Goal: Information Seeking & Learning: Learn about a topic

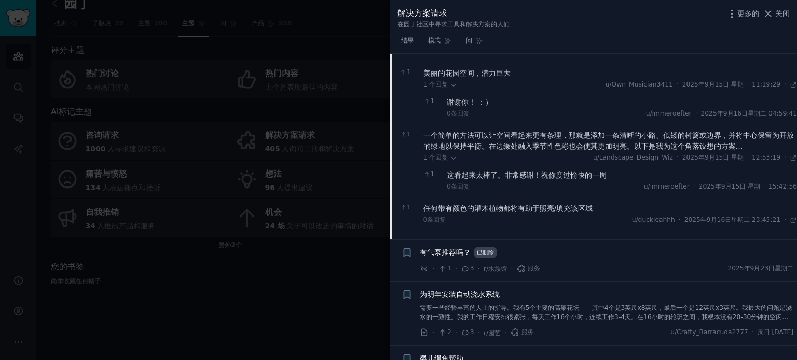
scroll to position [415, 0]
click at [454, 251] on font "有气泵推荐吗？" at bounding box center [445, 251] width 51 height 8
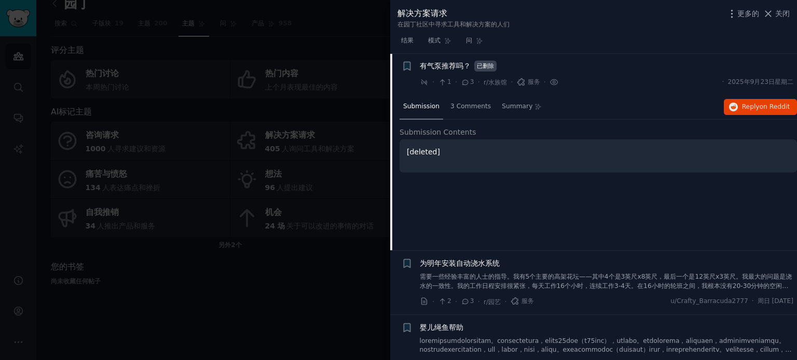
scroll to position [190, 0]
click at [429, 104] on font "3条评论" at bounding box center [437, 107] width 23 height 7
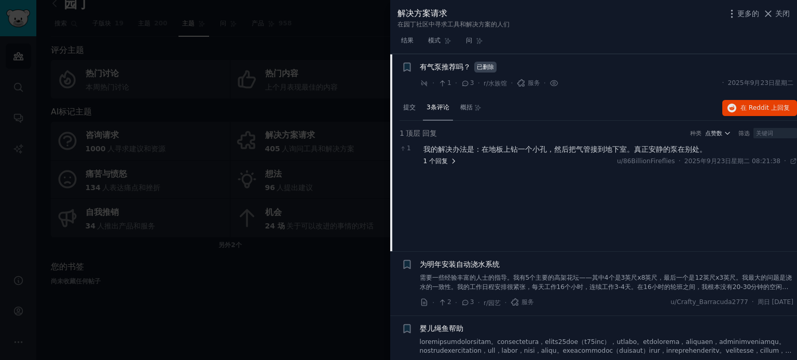
click at [445, 161] on font "回复" at bounding box center [441, 161] width 12 height 7
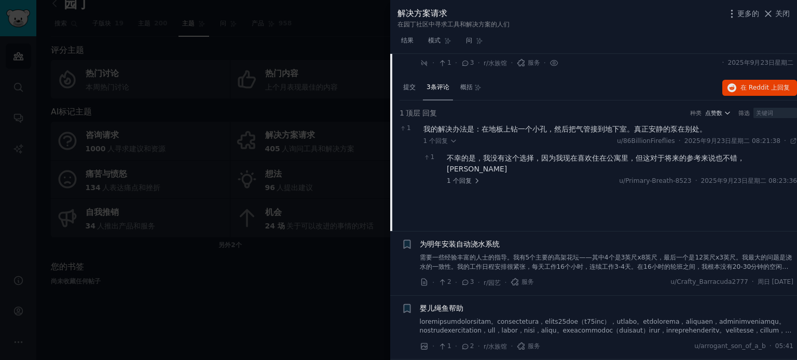
scroll to position [138, 0]
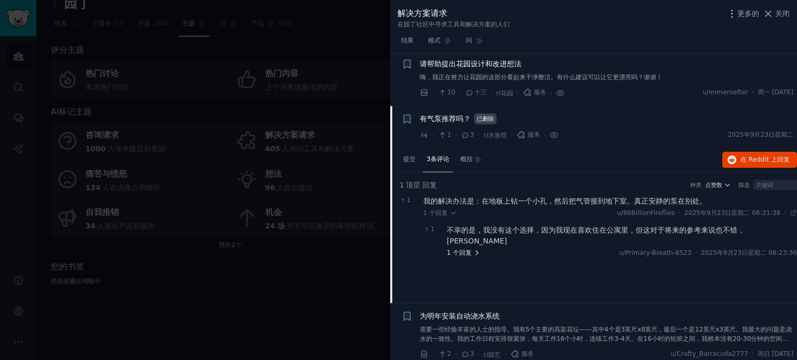
click at [469, 249] on font "回复" at bounding box center [465, 252] width 12 height 7
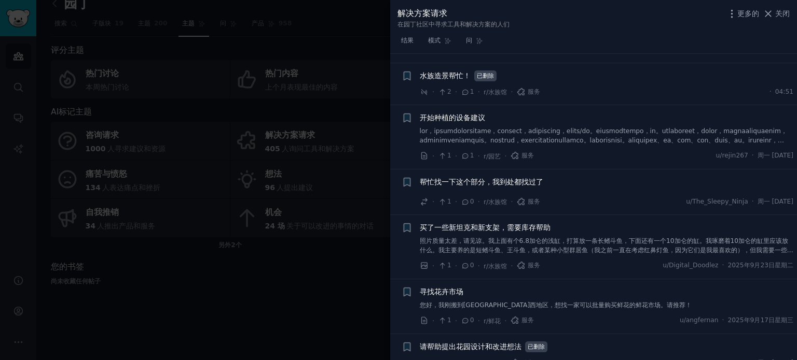
scroll to position [572, 0]
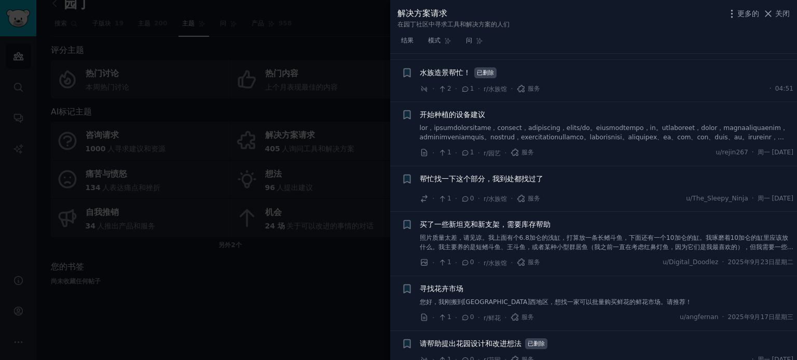
click at [501, 167] on li "+ 帮忙找一下这个部分，我到处都找过了 · 1 · 0 · r/[GEOGRAPHIC_DATA] · 服务 u/The_Sleepy_Ninja · 周一 …" at bounding box center [593, 190] width 407 height 46
click at [501, 175] on font "帮忙找一下这个部分，我到处都找过了" at bounding box center [481, 179] width 123 height 8
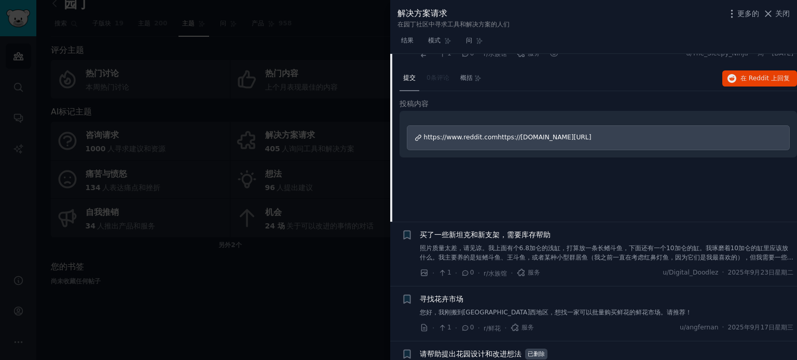
scroll to position [567, 0]
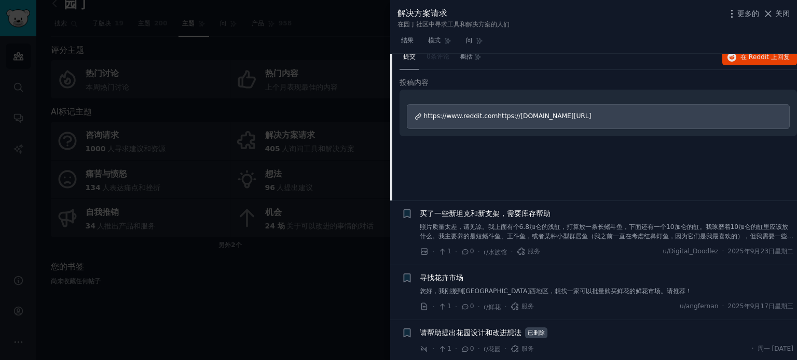
click at [776, 19] on div "更多的 关闭" at bounding box center [758, 13] width 64 height 13
click at [778, 13] on font "关闭" at bounding box center [782, 13] width 15 height 8
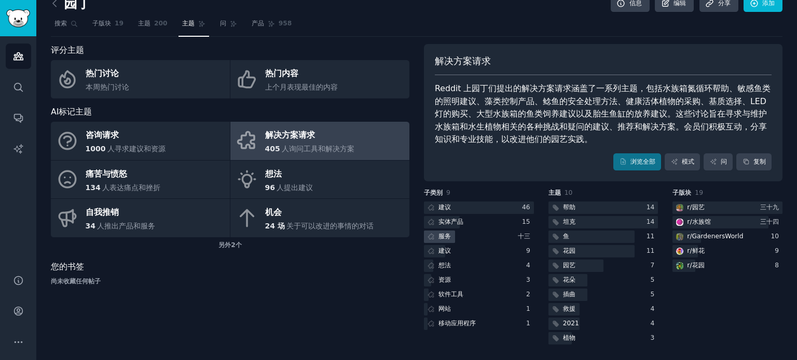
click at [442, 238] on font "服务" at bounding box center [444, 236] width 12 height 7
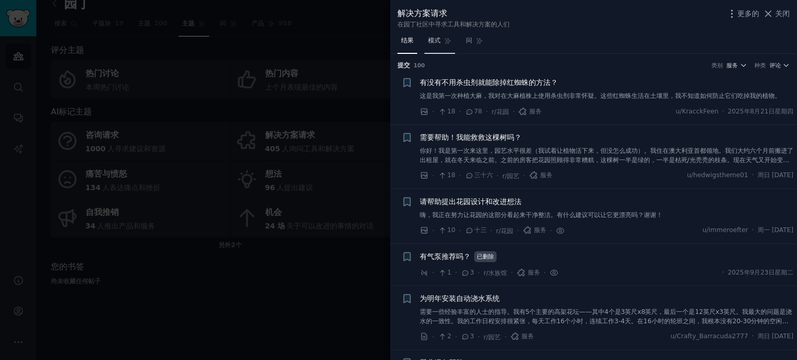
click at [437, 46] on link "模式" at bounding box center [439, 43] width 31 height 21
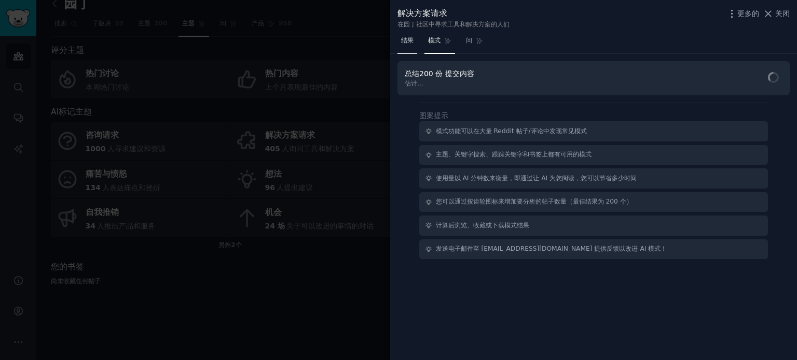
click at [411, 43] on font "结果" at bounding box center [407, 40] width 12 height 7
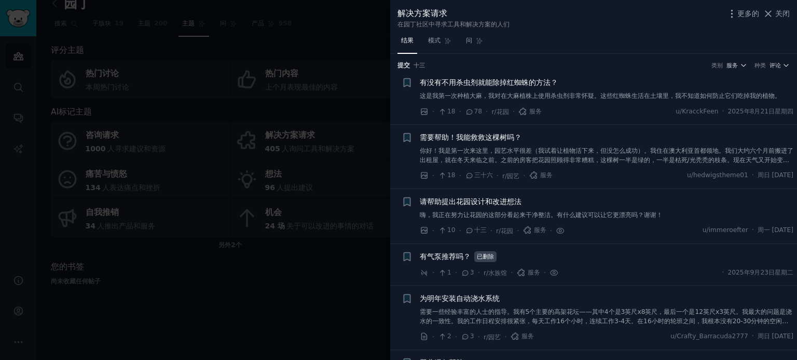
click at [480, 157] on font "你好！我是第一次来这里，园艺水平很差（我试着让植物活下来，但没怎么成功）。我住在澳大利亚首都领地。我们大约六个月前搬进了出租屋，就在冬天来临之前。之前的房客把…" at bounding box center [606, 159] width 373 height 25
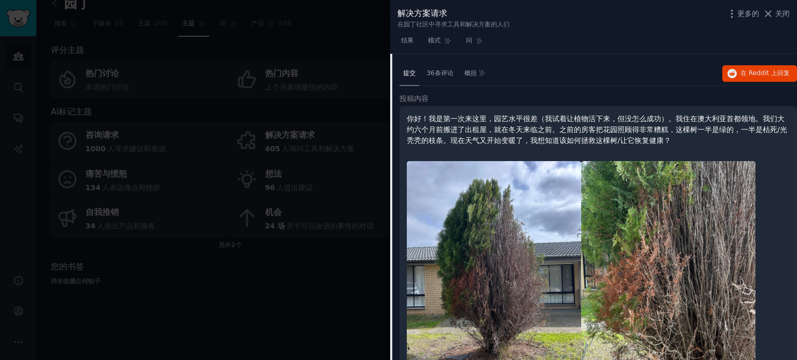
scroll to position [71, 0]
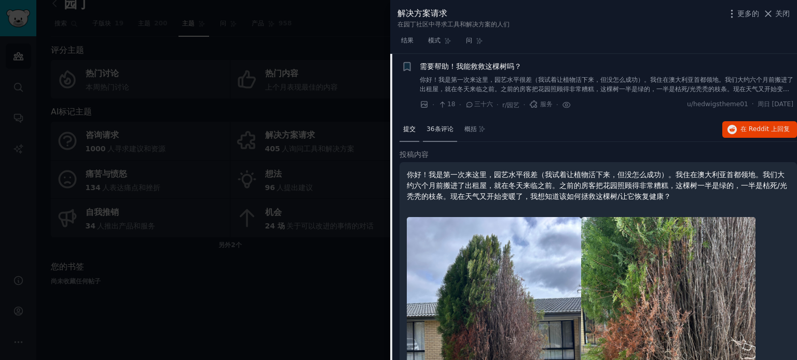
click at [442, 132] on font "36条评论" at bounding box center [439, 129] width 27 height 7
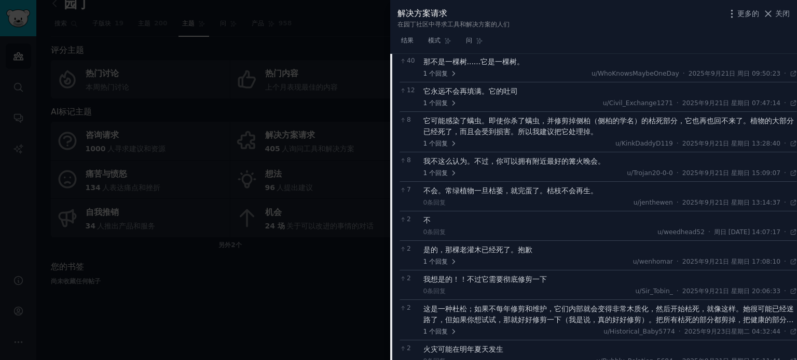
scroll to position [227, 0]
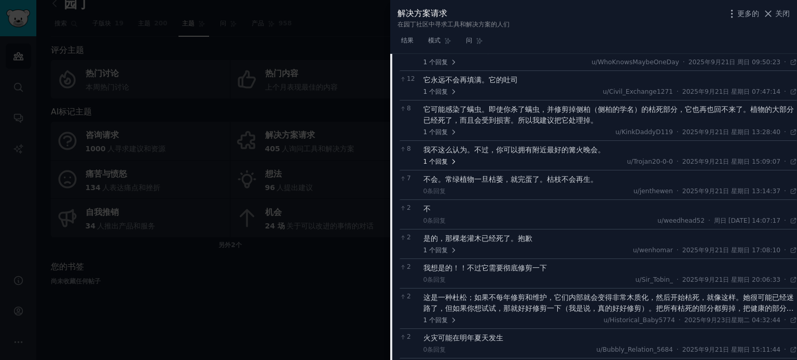
click at [450, 160] on icon at bounding box center [453, 161] width 7 height 7
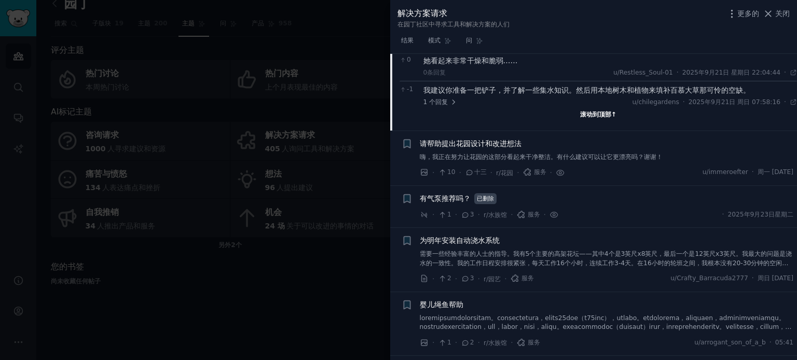
scroll to position [901, 0]
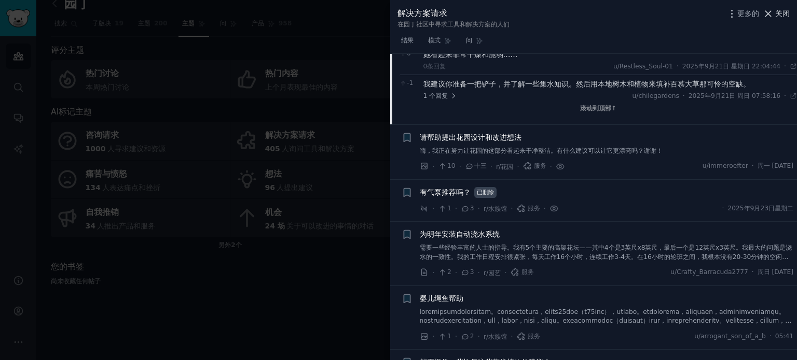
click at [783, 10] on font "关闭" at bounding box center [782, 13] width 15 height 8
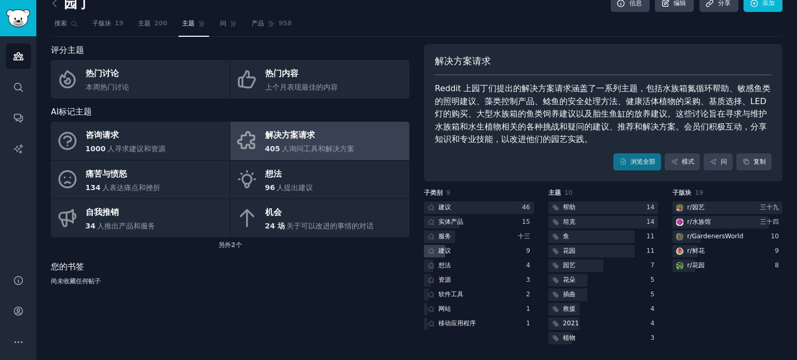
click at [443, 253] on font "建议" at bounding box center [444, 250] width 12 height 7
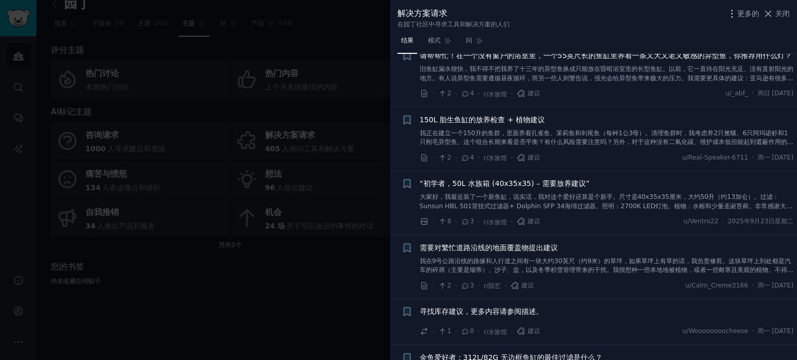
scroll to position [156, 0]
click at [555, 216] on font "大家好，我最近装了一个新鱼缸，说实话，我对这个爱好还算是个新手。尺寸是40x35x35厘米，大约50升（约13加仑）。过滤：Sunsun HBL 501背挂式…" at bounding box center [606, 210] width 373 height 35
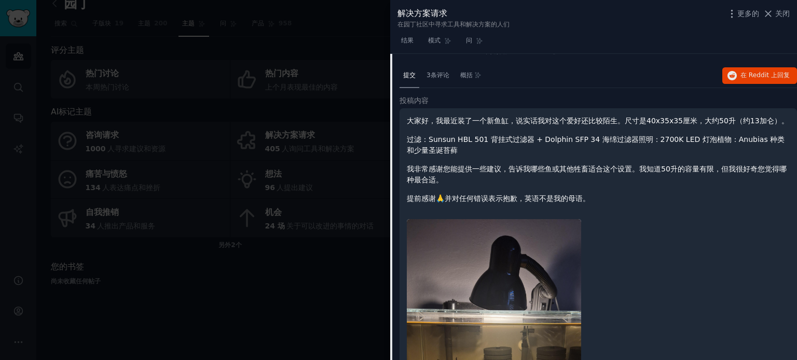
scroll to position [283, 0]
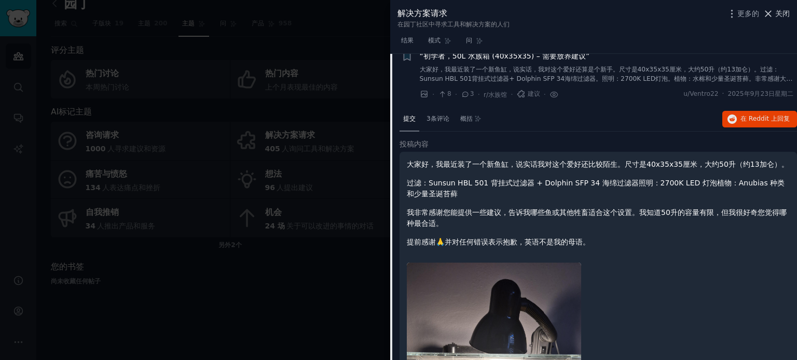
click at [780, 14] on font "关闭" at bounding box center [782, 13] width 15 height 8
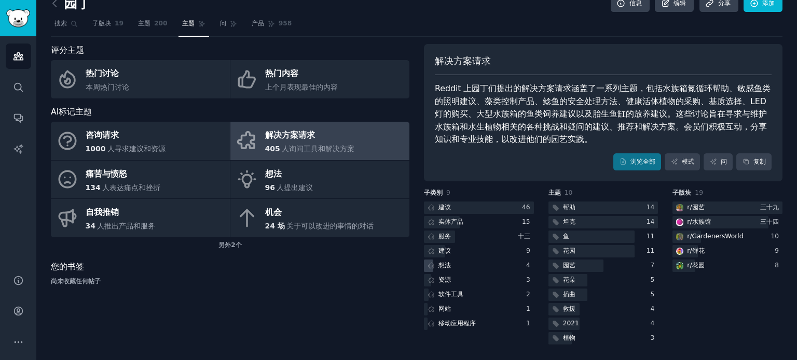
click at [448, 269] on font "想法" at bounding box center [444, 265] width 12 height 7
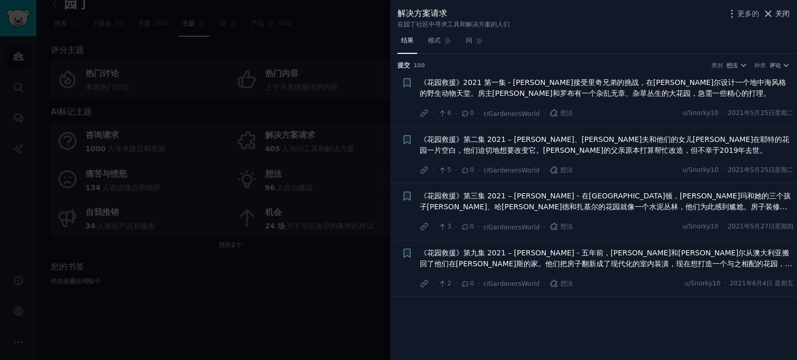
click at [778, 9] on font "关闭" at bounding box center [782, 13] width 15 height 8
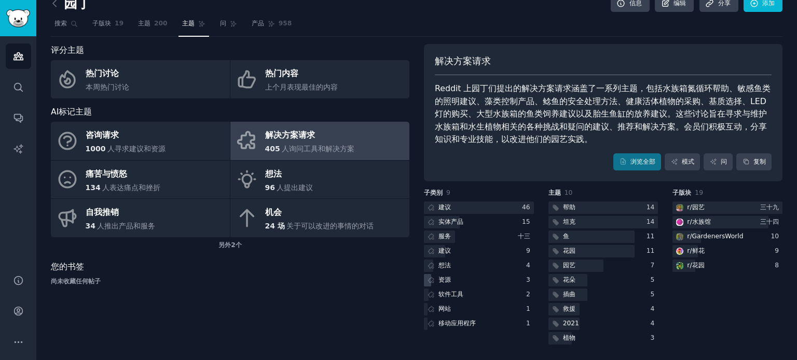
click at [445, 281] on font "资源" at bounding box center [444, 279] width 12 height 7
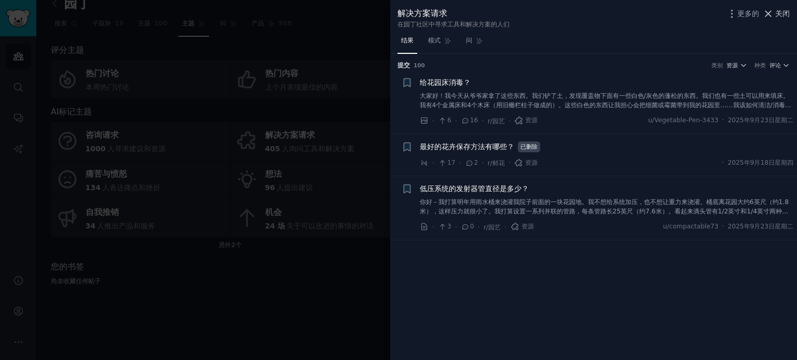
click at [780, 14] on font "关闭" at bounding box center [782, 13] width 15 height 8
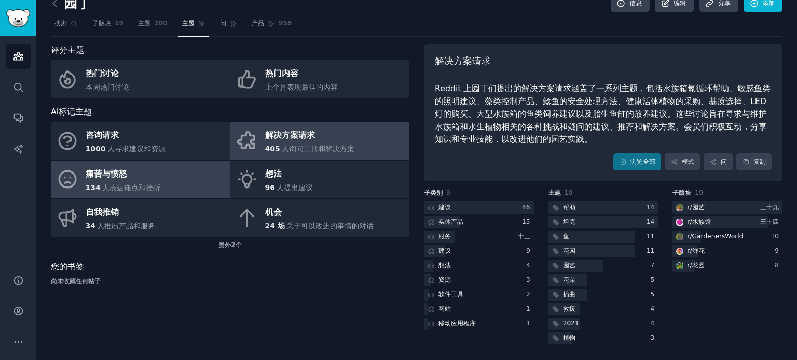
click at [172, 187] on link "痛苦与愤怒 134 人表达痛点和挫折" at bounding box center [140, 180] width 179 height 38
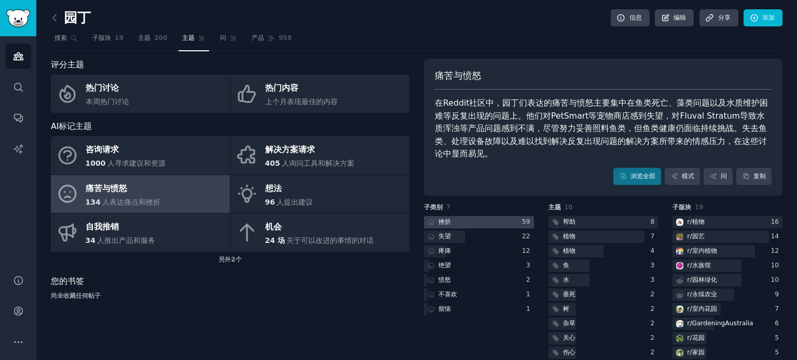
click at [455, 224] on div at bounding box center [479, 222] width 110 height 13
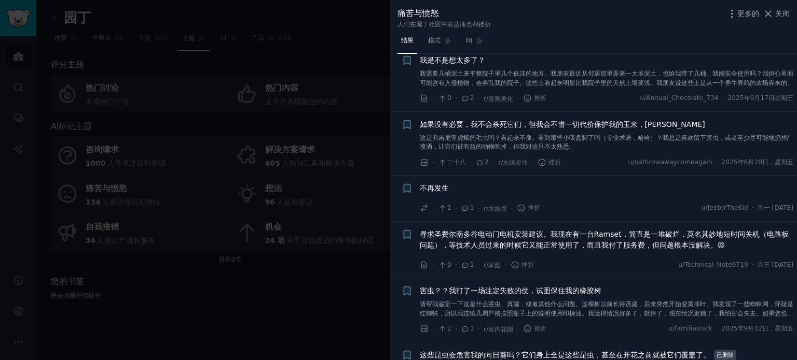
scroll to position [2645, 0]
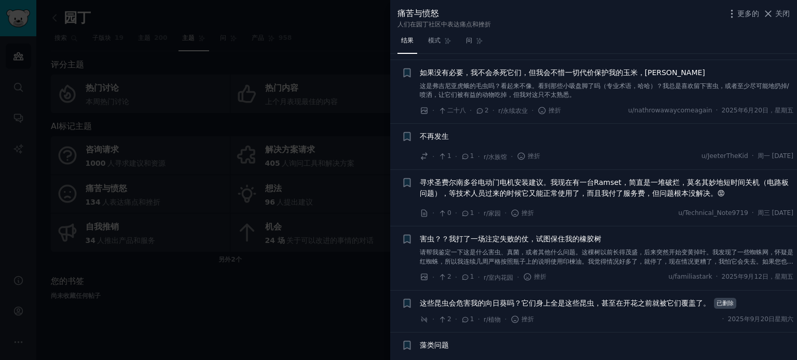
click at [500, 178] on font "寻求圣费尔南多谷电动门电机安装建议。我现在有一台Ramset，简直是一堆破烂，莫名其妙地短时间关机（电路板问题），等技术人员过来的时候它又能正常使用了，而且我…" at bounding box center [604, 187] width 369 height 19
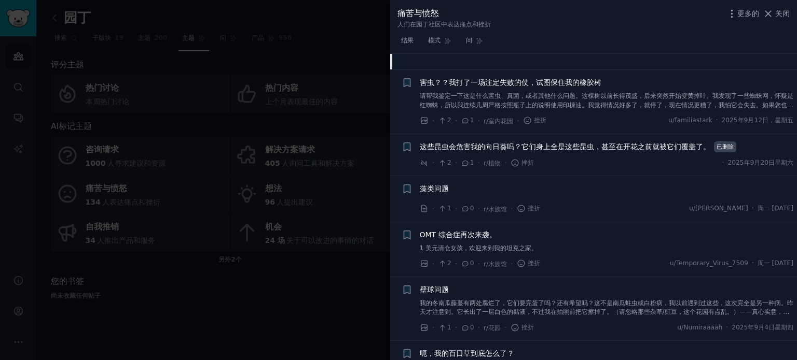
scroll to position [2964, 0]
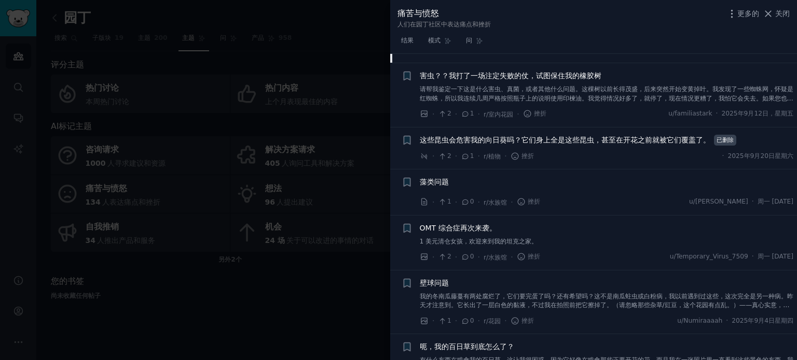
click at [502, 229] on div "OMT 综合症再次来袭。 1 美元清仓女孩，欢迎来到我的坦克之家。" at bounding box center [607, 235] width 374 height 24
click at [475, 226] on font "OMT 综合症再次来袭。" at bounding box center [458, 228] width 77 height 8
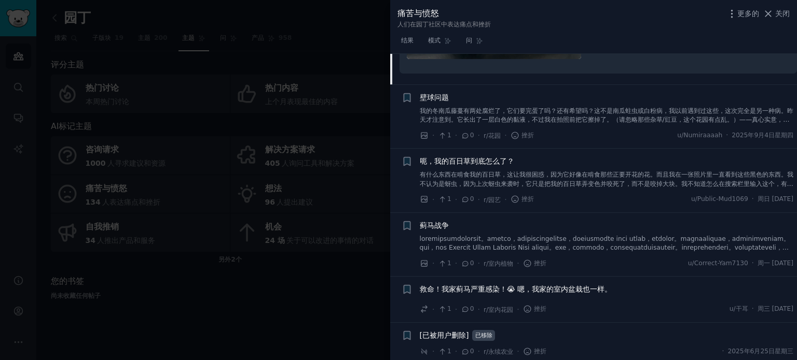
scroll to position [3328, 0]
click at [779, 12] on font "关闭" at bounding box center [782, 13] width 15 height 8
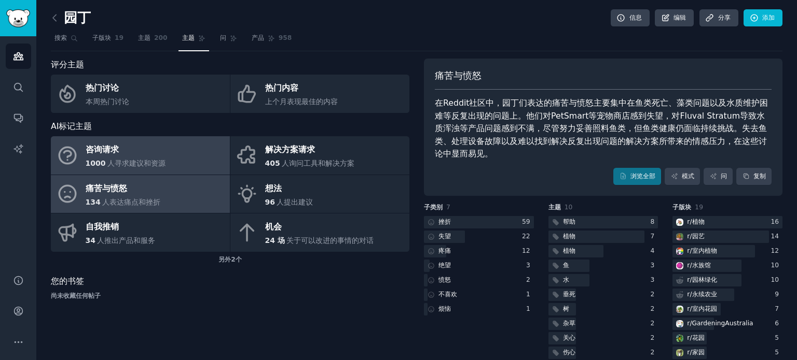
click at [156, 162] on font "人寻求建议和资源" at bounding box center [136, 163] width 58 height 8
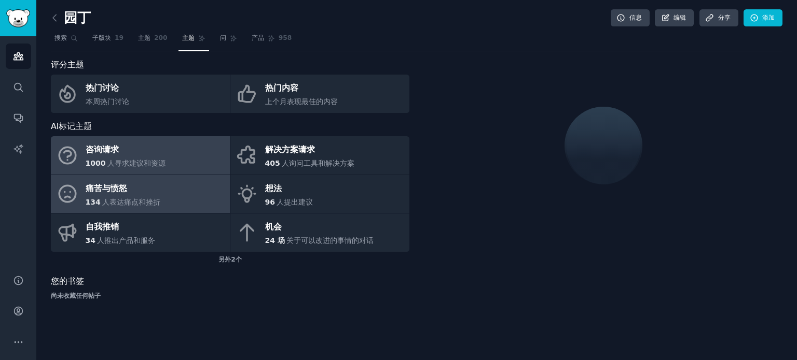
click at [170, 196] on link "痛苦与愤怒 134 人表达痛点和挫折" at bounding box center [140, 194] width 179 height 38
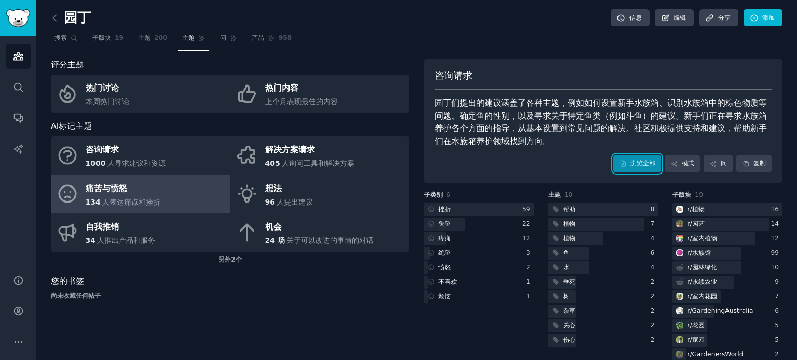
click at [631, 160] on font "浏览全部" at bounding box center [642, 163] width 25 height 7
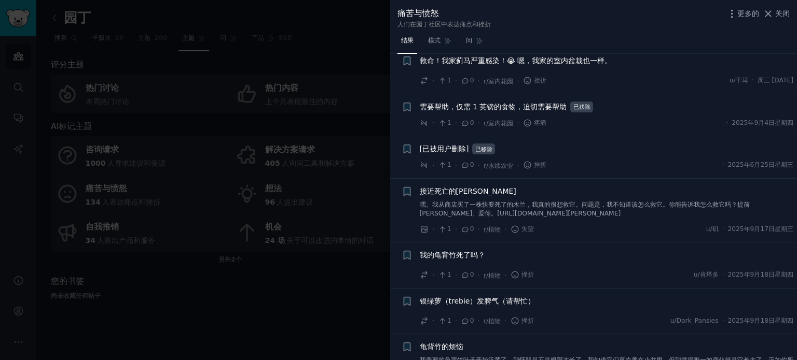
scroll to position [5515, 0]
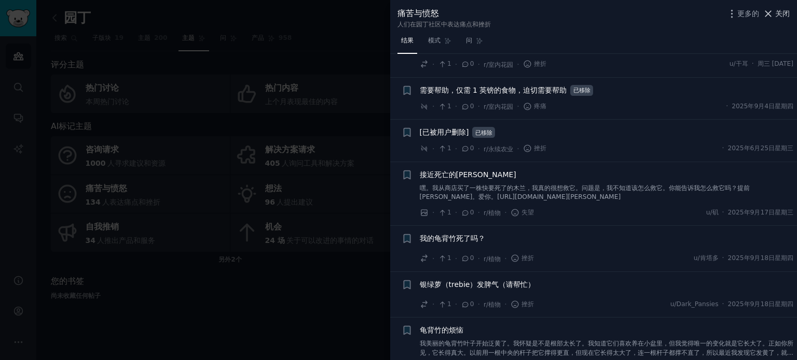
click at [783, 12] on font "关闭" at bounding box center [782, 13] width 15 height 8
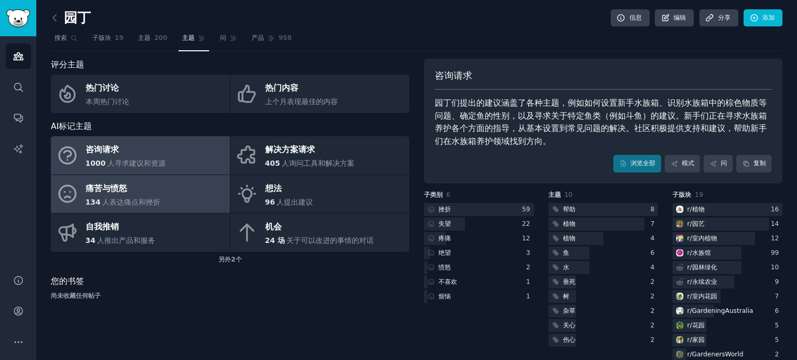
click at [126, 158] on div "1000 人寻求建议和资源" at bounding box center [126, 163] width 80 height 11
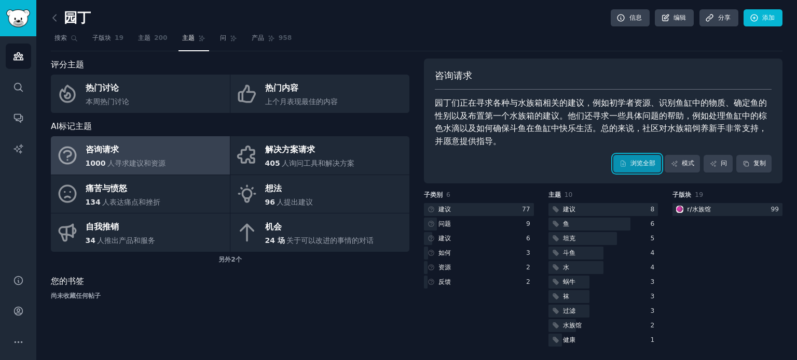
click at [621, 157] on link "浏览全部" at bounding box center [637, 164] width 48 height 18
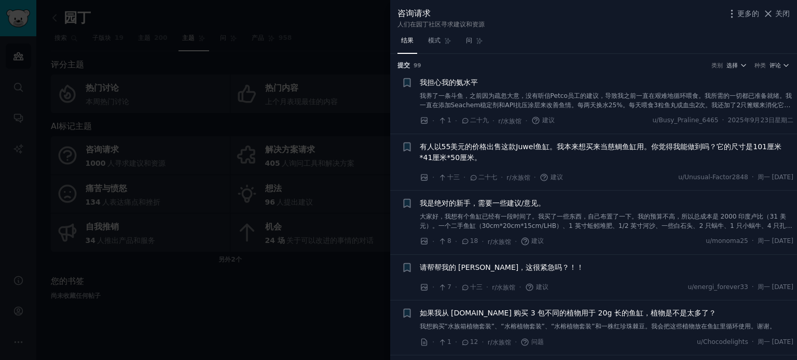
click at [464, 82] on font "我担心我的氨水平" at bounding box center [449, 82] width 58 height 8
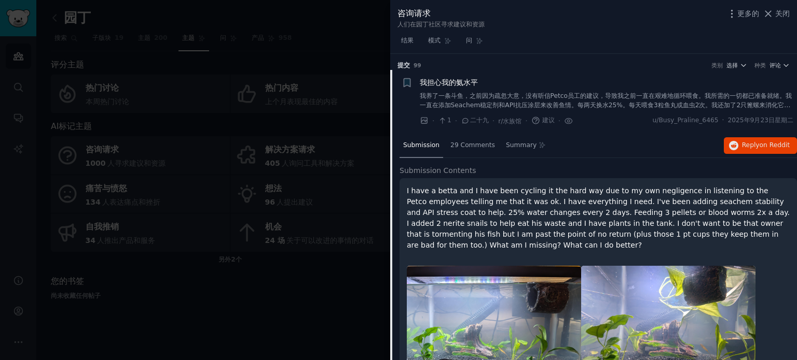
scroll to position [16, 0]
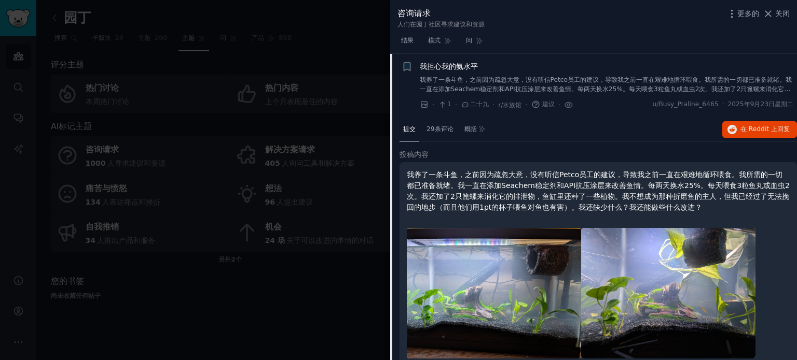
click at [461, 69] on font "我担心我的氨水平" at bounding box center [449, 66] width 58 height 8
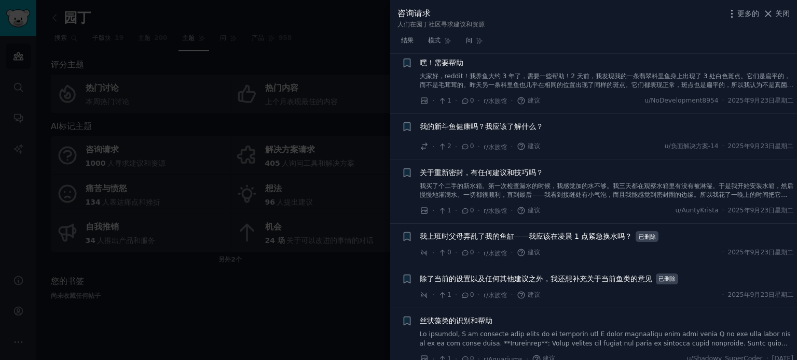
scroll to position [5278, 0]
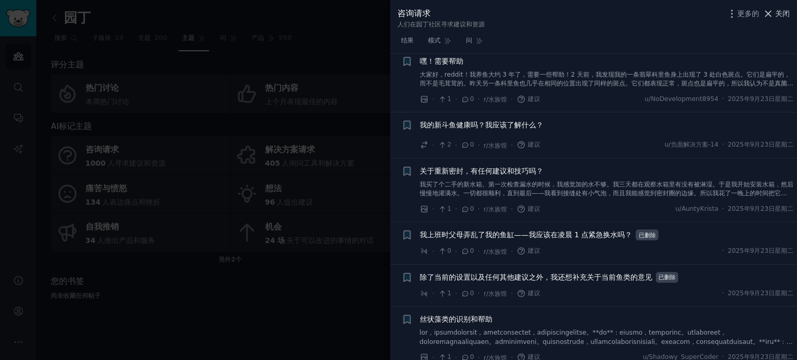
click at [778, 15] on font "关闭" at bounding box center [782, 13] width 15 height 8
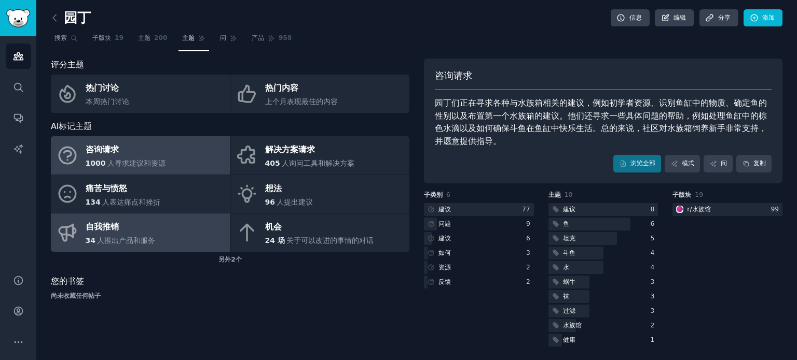
click at [139, 230] on div "自我推销" at bounding box center [121, 227] width 70 height 17
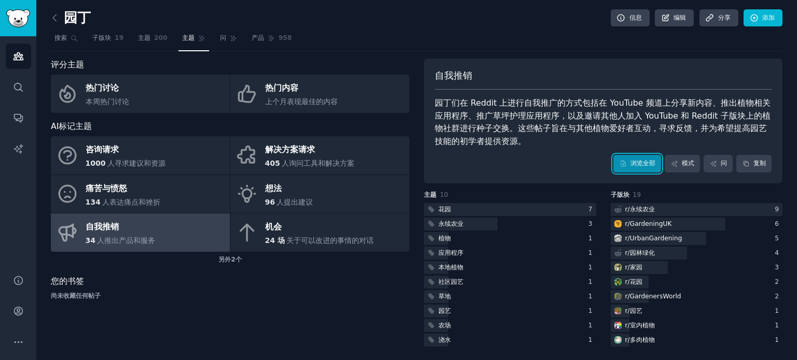
click at [630, 160] on font "浏览全部" at bounding box center [642, 163] width 25 height 7
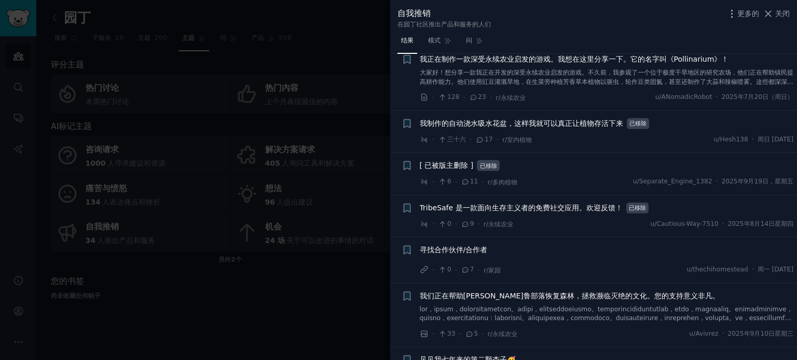
scroll to position [259, 0]
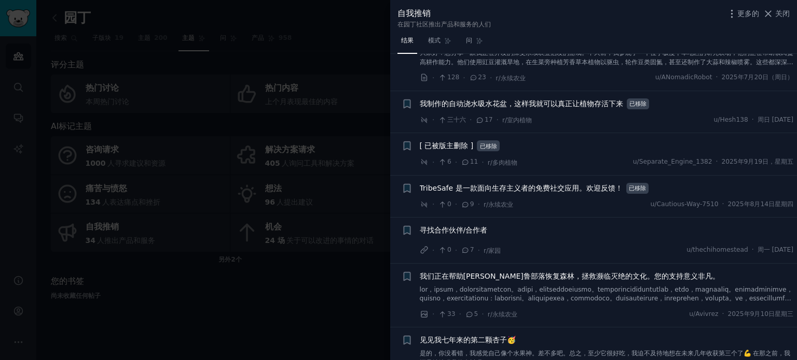
click at [563, 103] on font "我制作的自动浇水吸水花盆，这样我就可以真正让植物存活下来" at bounding box center [521, 104] width 203 height 8
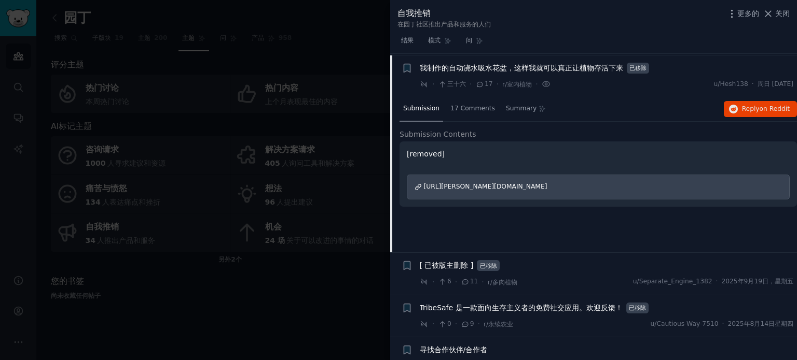
scroll to position [296, 0]
click at [550, 68] on font "我制作的自动浇水吸水花盆，这样我就可以真正让植物存活下来" at bounding box center [521, 67] width 203 height 8
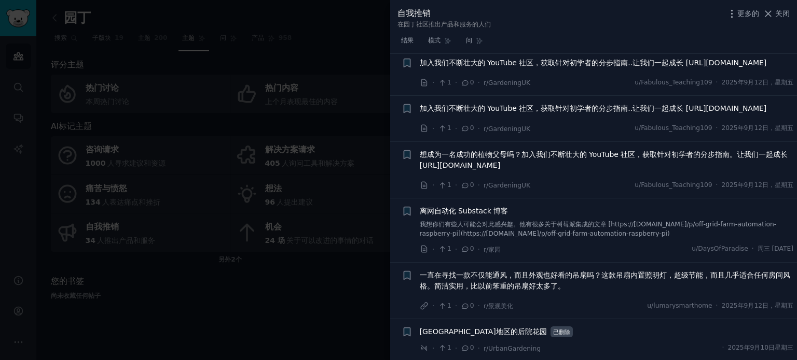
scroll to position [1511, 0]
click at [357, 308] on div at bounding box center [398, 180] width 797 height 360
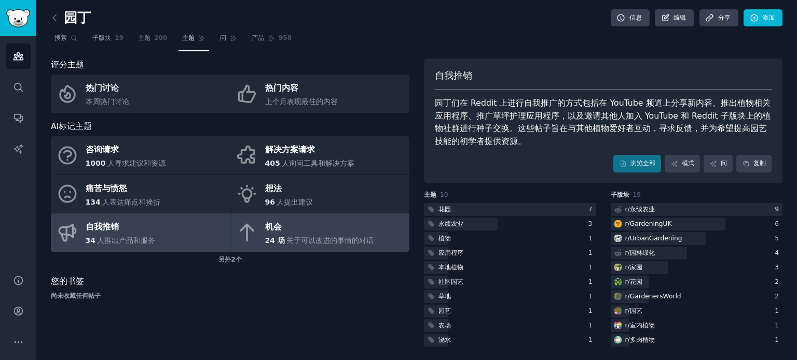
click at [327, 232] on div "机会" at bounding box center [319, 227] width 109 height 17
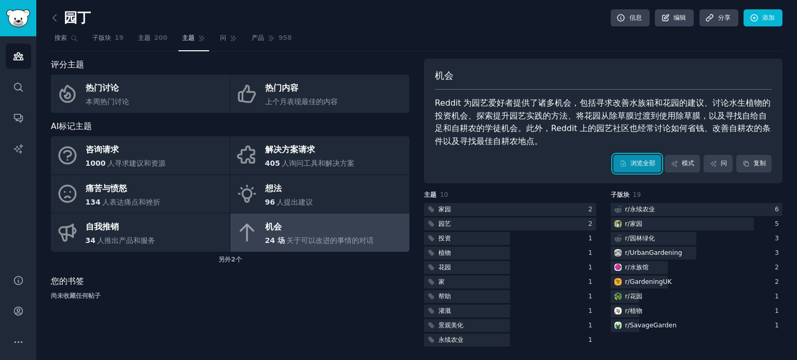
click at [633, 164] on font "浏览全部" at bounding box center [642, 163] width 25 height 7
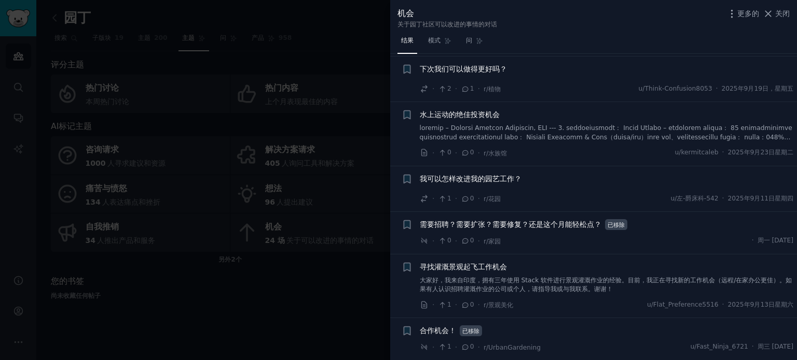
scroll to position [1008, 0]
click at [776, 13] on font "关闭" at bounding box center [782, 13] width 15 height 8
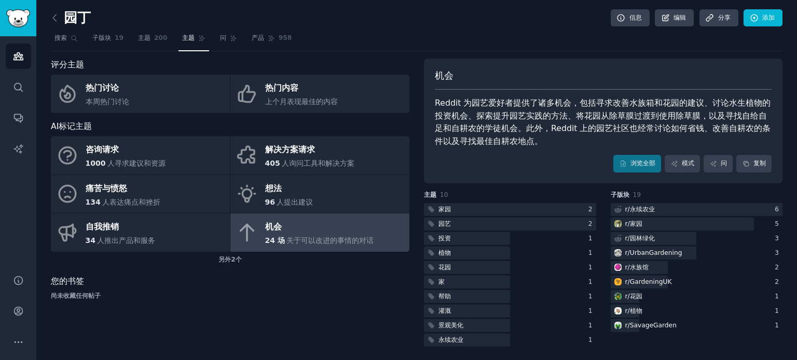
click at [235, 332] on div "评分主题 热门讨论 本周热门讨论 热门内容 上个月表现最佳的内容 AI标记主题 咨询请求 1000 人寻求建议和资源 解决方案请求 405 人询问工具和解决方…" at bounding box center [230, 204] width 358 height 290
click at [151, 37] on link "主题 200" at bounding box center [152, 40] width 37 height 21
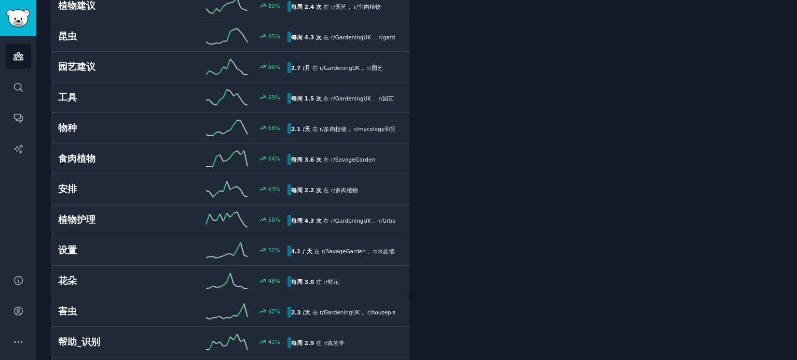
scroll to position [363, 0]
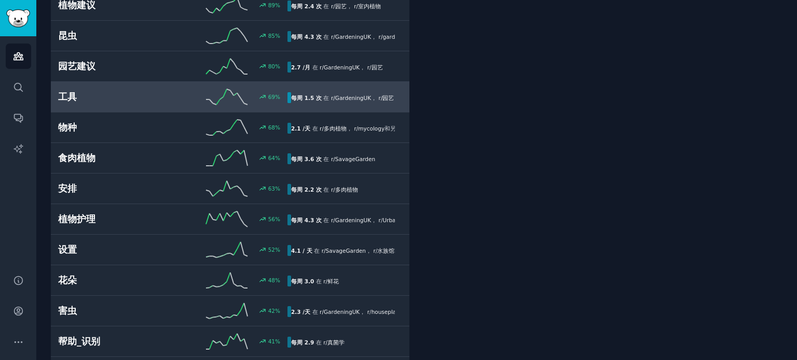
click at [91, 93] on h2 "工具" at bounding box center [115, 97] width 115 height 13
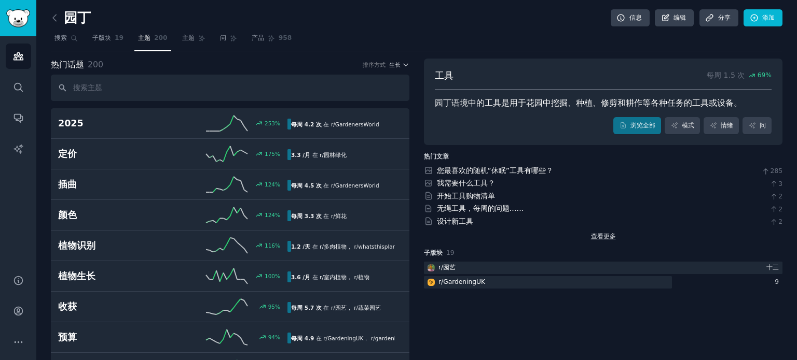
click at [594, 238] on font "查看更多" at bounding box center [603, 236] width 25 height 7
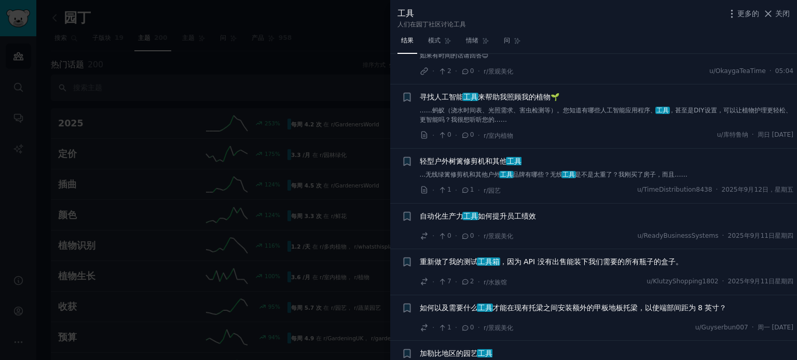
scroll to position [52, 0]
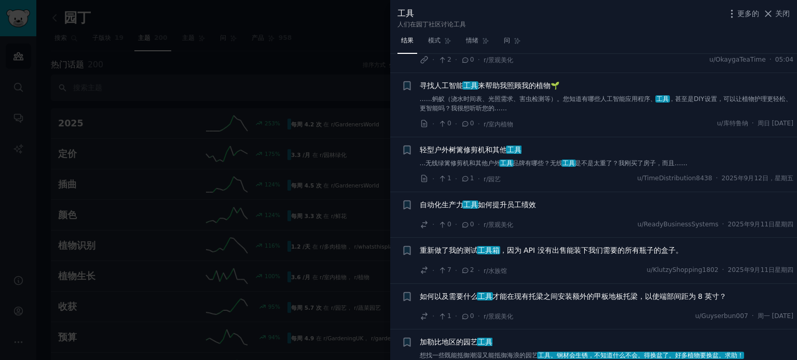
click at [486, 150] on font "轻型户外树篱修剪机和其他" at bounding box center [463, 150] width 87 height 8
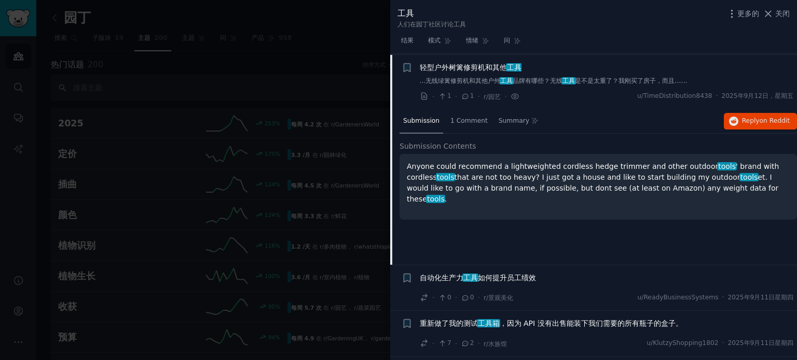
scroll to position [135, 0]
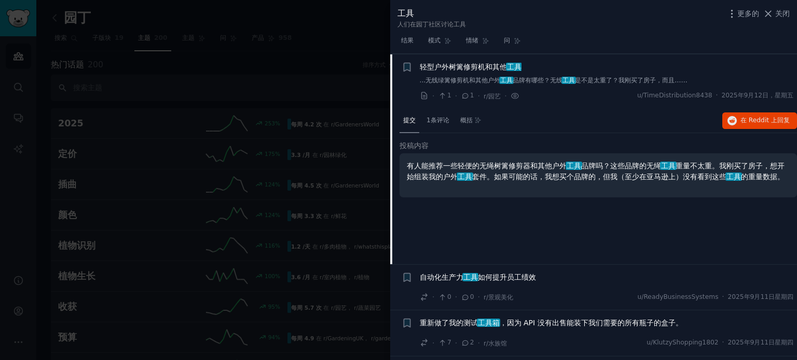
click at [507, 224] on div "提交 1条评论 概括 在 Reddit 上 回复 投稿内容 有人能推荐一些轻便的无绳树篱修剪器和其他户外 工具 品牌吗？这些品牌的无绳 工具 重量不太重。我刚…" at bounding box center [597, 187] width 397 height 156
click at [433, 117] on font "1条评论" at bounding box center [437, 120] width 23 height 7
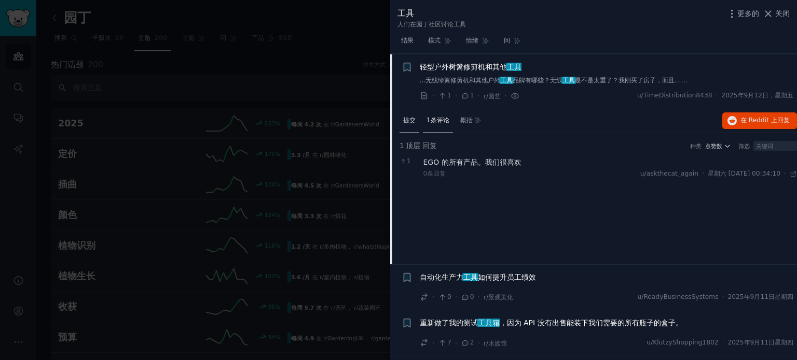
click at [410, 117] on font "提交" at bounding box center [409, 120] width 12 height 7
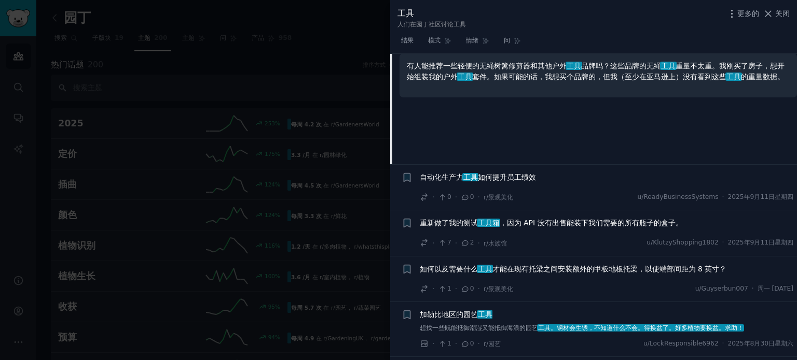
scroll to position [290, 0]
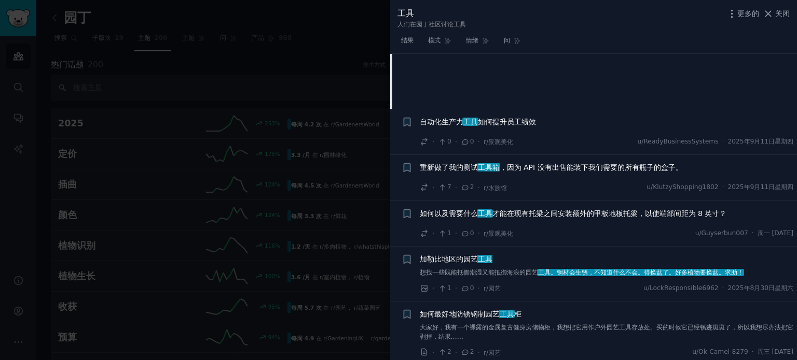
click at [537, 169] on font "，因为 API 没有出售能装下我们需要的所有瓶子的盒子。" at bounding box center [591, 167] width 183 height 8
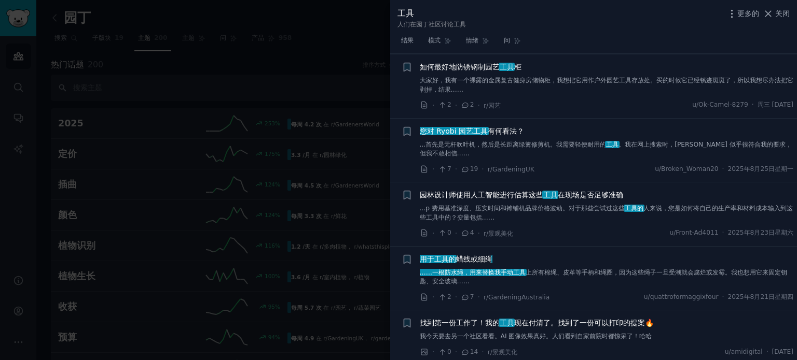
scroll to position [547, 0]
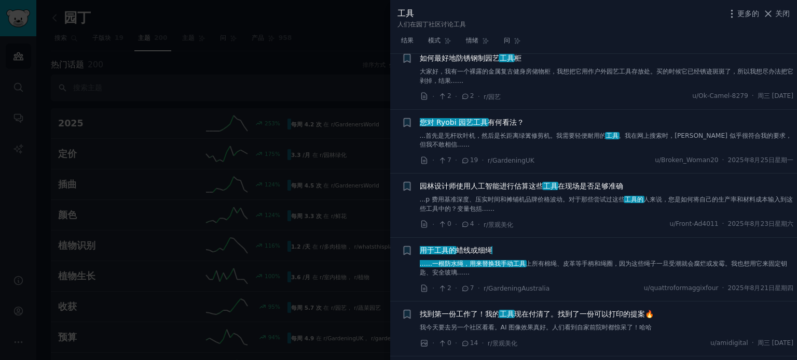
click at [634, 133] on font "。我在网上搜索时，[PERSON_NAME] 似乎很符合我的要求，但我不敢相信……" at bounding box center [606, 140] width 372 height 17
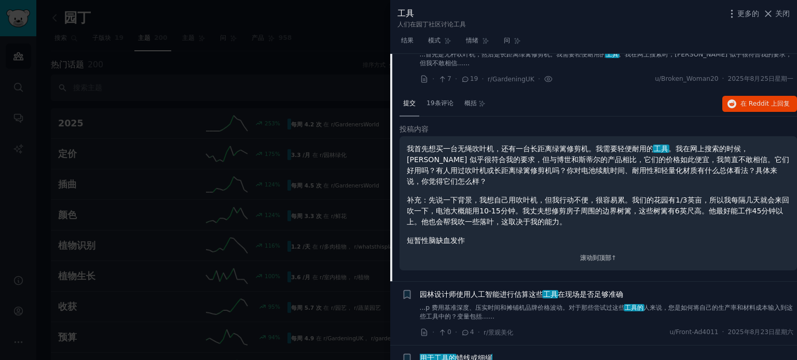
scroll to position [446, 0]
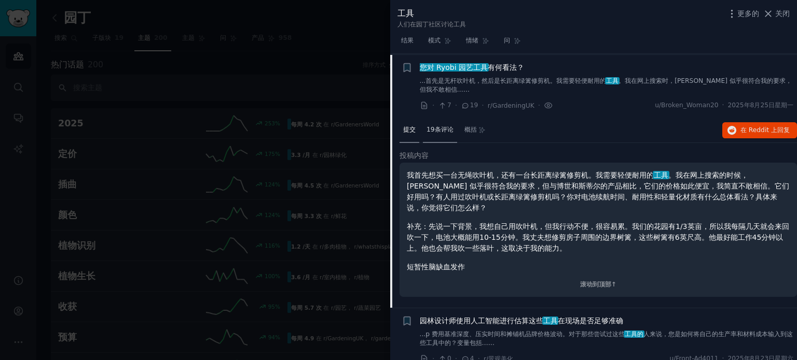
click at [438, 126] on font "19条评论" at bounding box center [439, 129] width 27 height 7
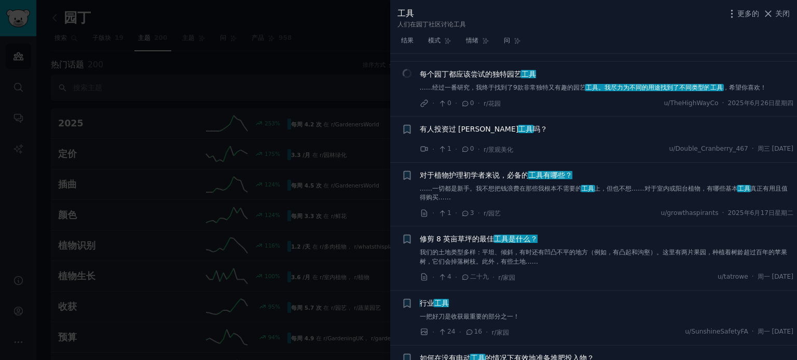
scroll to position [2832, 0]
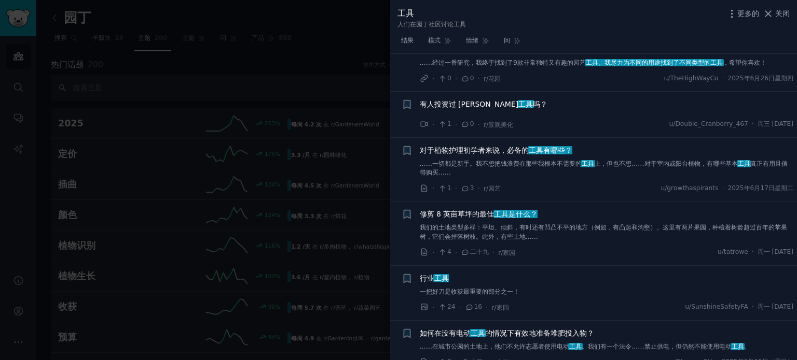
click at [464, 210] on font "修剪 8 英亩草坪的" at bounding box center [450, 214] width 60 height 8
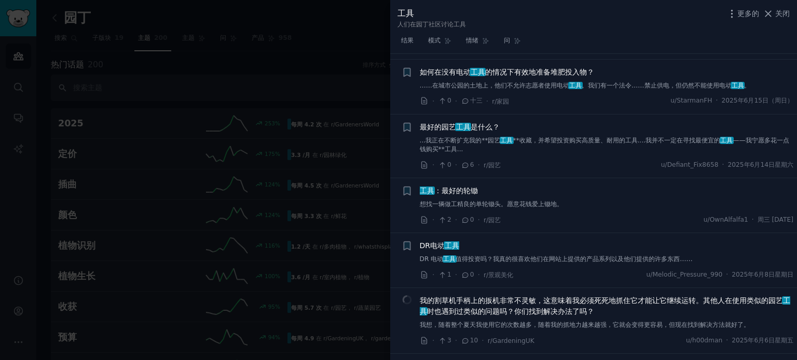
scroll to position [2660, 0]
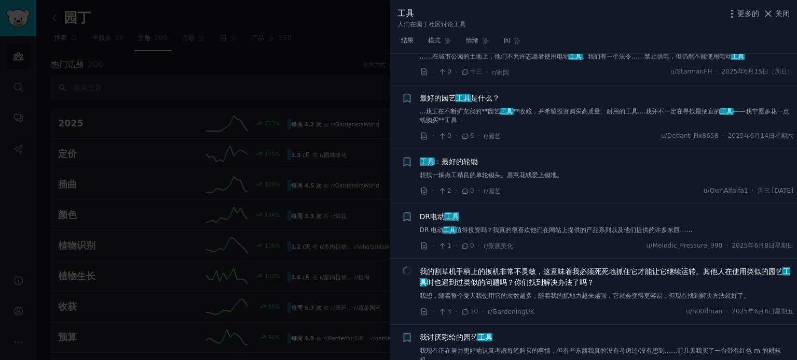
click at [509, 108] on font "工具" at bounding box center [506, 111] width 12 height 7
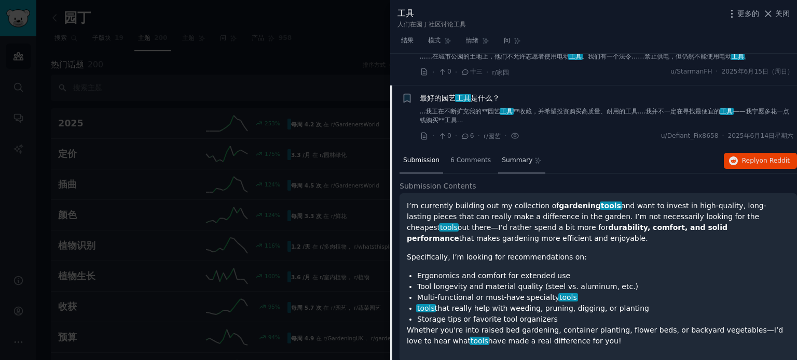
scroll to position [2522, 0]
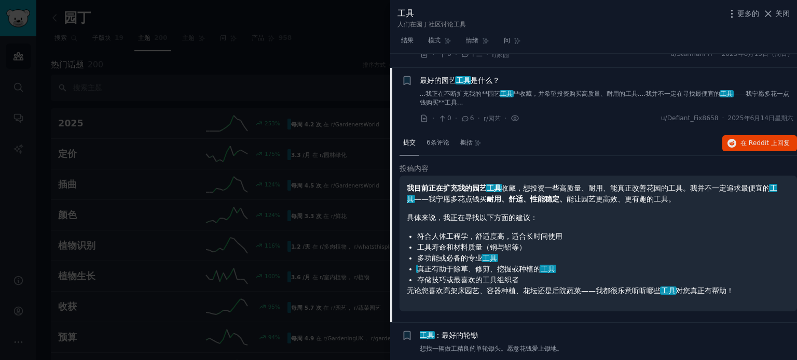
click at [505, 214] on font "具体来说，我正在寻找以下方面的建议：" at bounding box center [472, 218] width 131 height 8
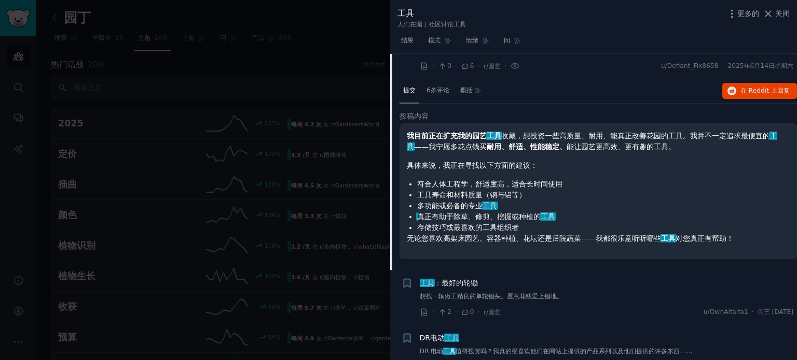
scroll to position [2574, 0]
click at [445, 87] on font "6条评论" at bounding box center [437, 90] width 23 height 7
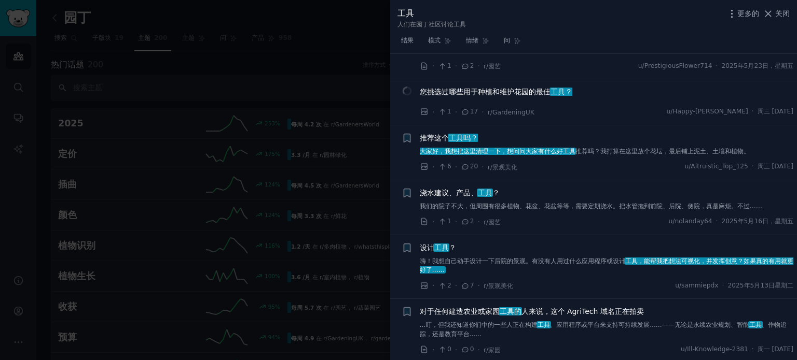
scroll to position [3404, 0]
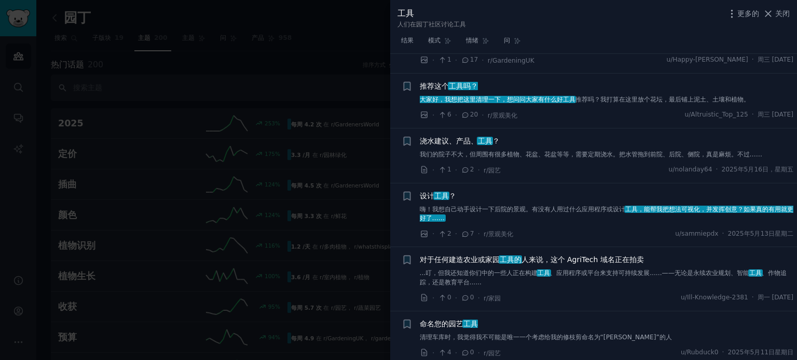
click at [474, 103] on font "大家好，我想把这里清理一下，想问问大家有什么好工具" at bounding box center [498, 99] width 156 height 7
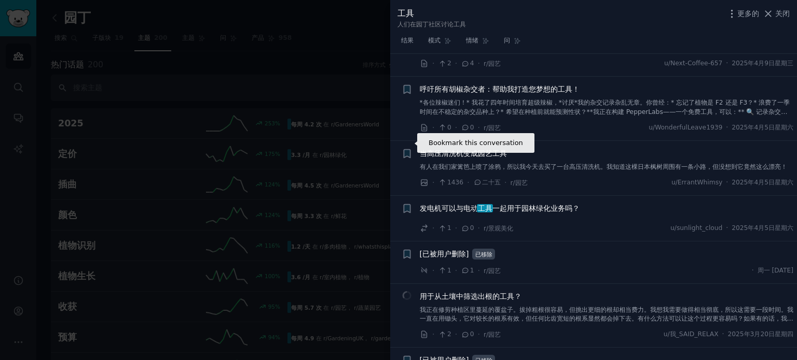
scroll to position [5272, 0]
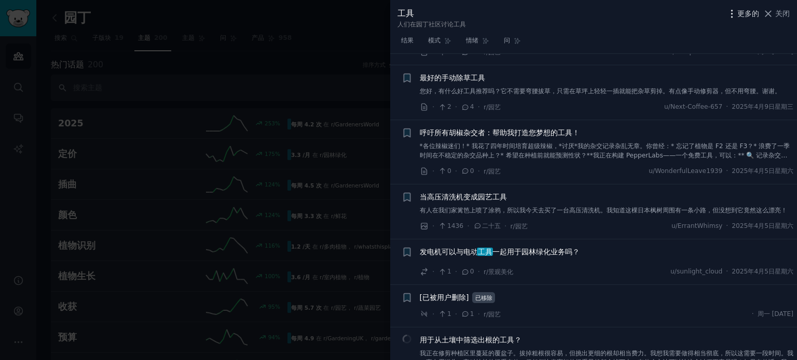
click at [745, 15] on font "更多的" at bounding box center [748, 13] width 22 height 8
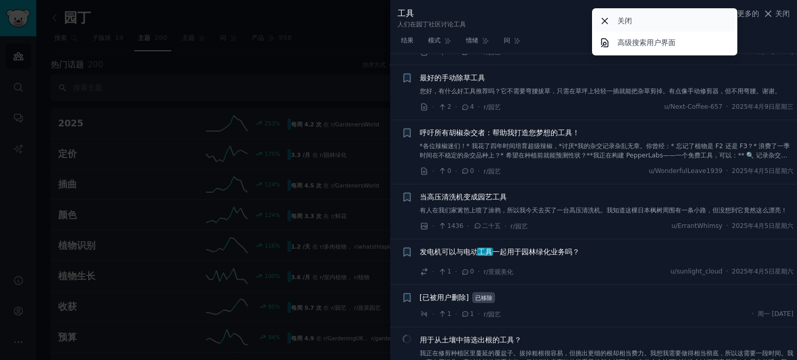
click at [604, 16] on icon at bounding box center [604, 21] width 11 height 11
click at [629, 18] on font "信息" at bounding box center [635, 17] width 12 height 7
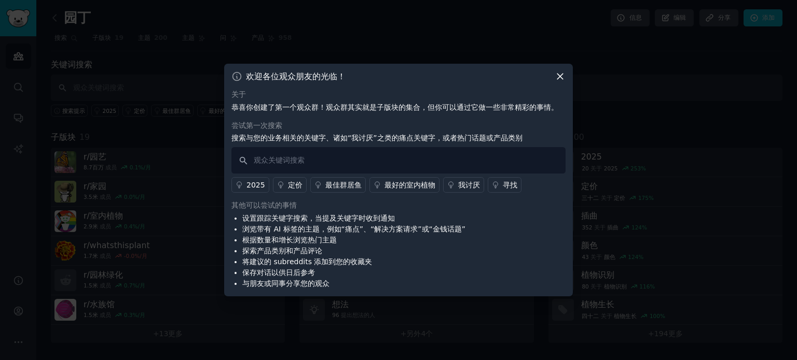
click at [560, 75] on icon at bounding box center [559, 76] width 11 height 11
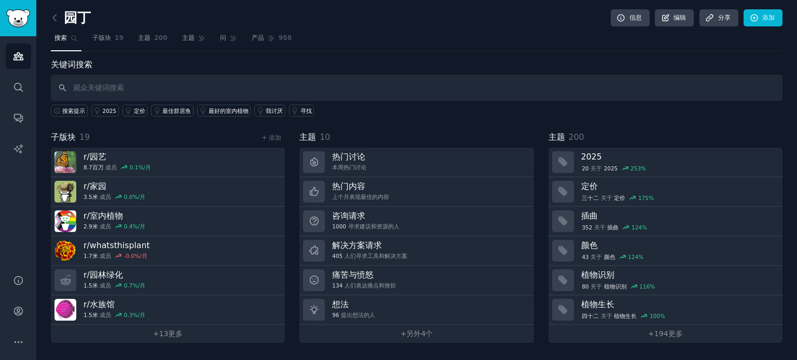
click at [398, 124] on div "关键词搜索 搜索提示 2025 定价 最佳群居鱼 最好的室内植物 我讨厌 寻找 子版块 19 + 添加 r/ 园艺 8.7百万 成员 0.1 %/月 r/ 家…" at bounding box center [416, 201] width 731 height 285
click at [168, 338] on link "+ 13 更多" at bounding box center [168, 334] width 234 height 18
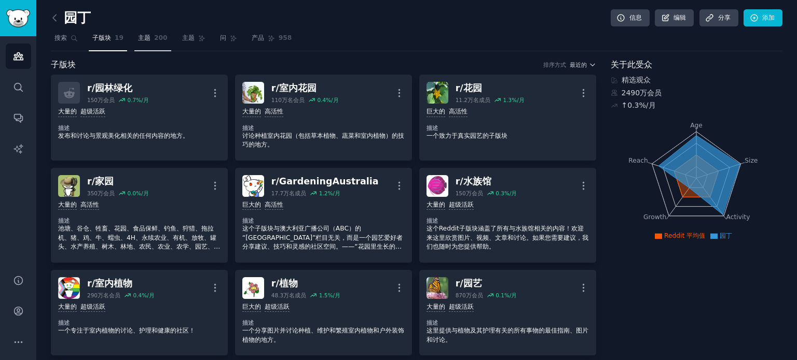
click at [154, 42] on link "主题 200" at bounding box center [152, 40] width 37 height 21
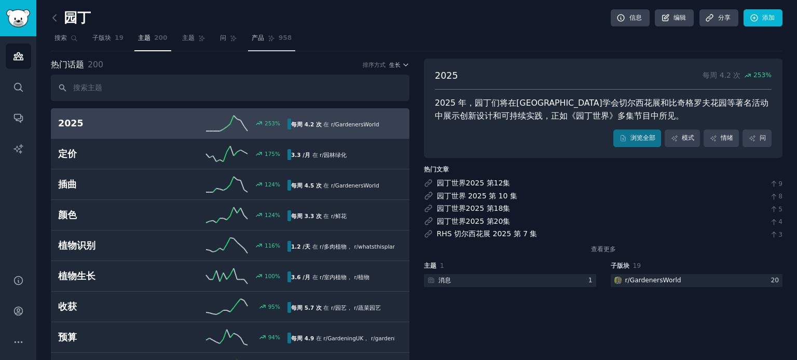
click at [272, 41] on icon at bounding box center [271, 38] width 7 height 7
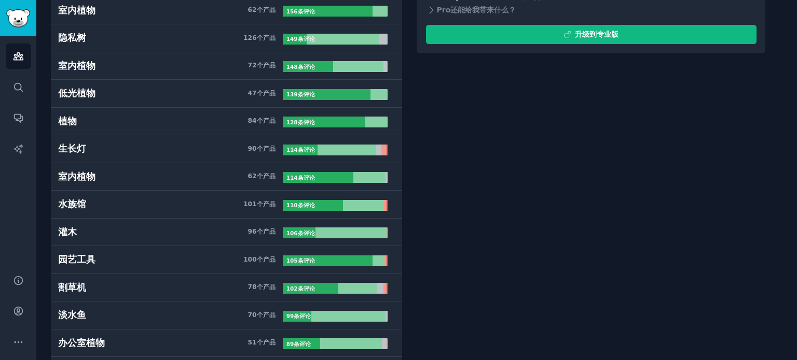
scroll to position [259, 0]
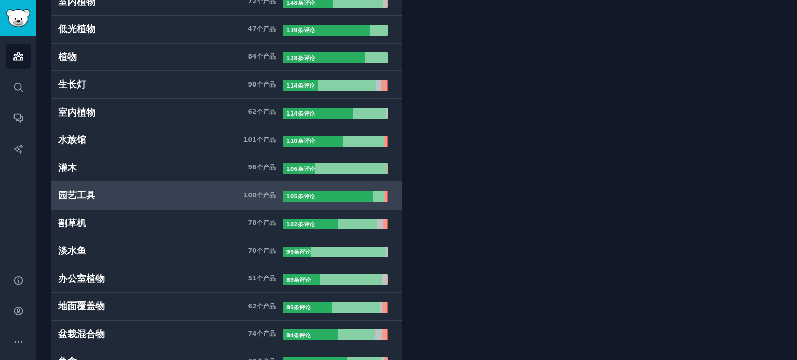
click at [113, 200] on h3 "园艺工具 100 个 产品" at bounding box center [170, 195] width 225 height 13
